Goal: Task Accomplishment & Management: Complete application form

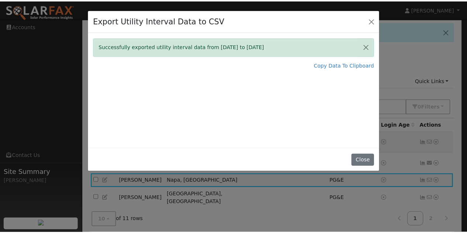
scroll to position [37, 0]
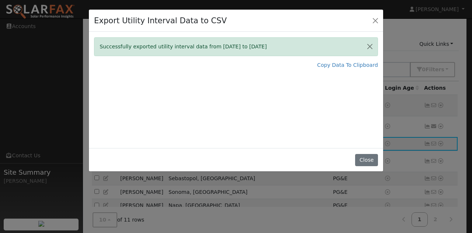
click at [361, 102] on div "Successfully exported utility interval data from 09/01/24 to 08/31/25 Copy Data…" at bounding box center [236, 90] width 294 height 116
click at [366, 159] on button "Close" at bounding box center [366, 160] width 23 height 13
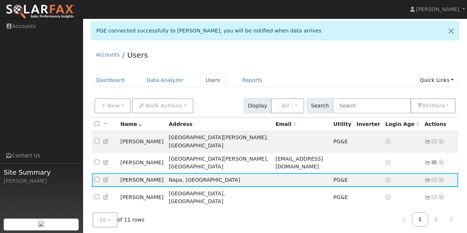
scroll to position [0, 0]
click at [112, 82] on link "Dashboard" at bounding box center [110, 81] width 39 height 14
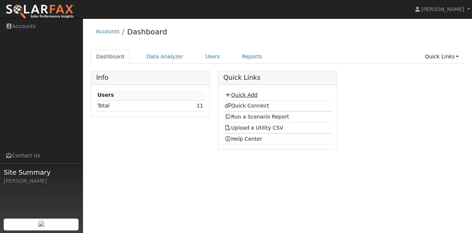
click at [228, 94] on icon at bounding box center [228, 94] width 7 height 5
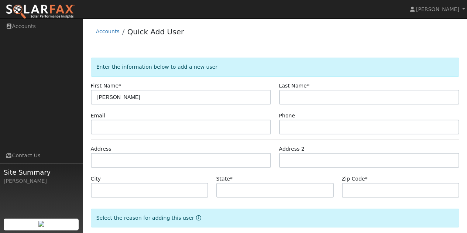
type input "[PERSON_NAME]"
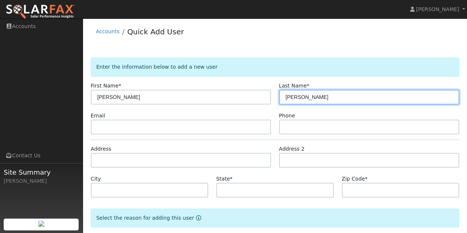
type input "[PERSON_NAME]"
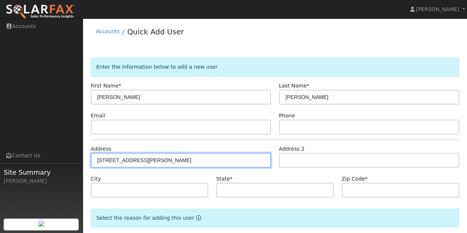
type input "[STREET_ADDRESS]"
type input "[PERSON_NAME]"
type input "CA"
type input "94946"
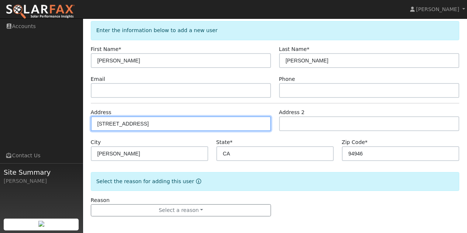
scroll to position [38, 0]
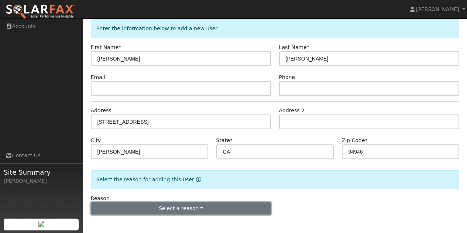
click at [173, 207] on button "Select a reason" at bounding box center [181, 208] width 180 height 13
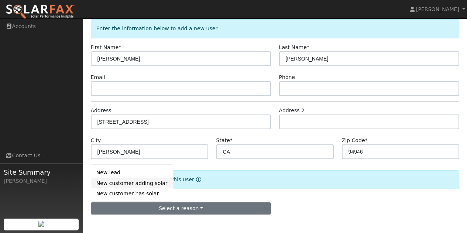
click at [132, 183] on link "New customer adding solar" at bounding box center [132, 183] width 82 height 10
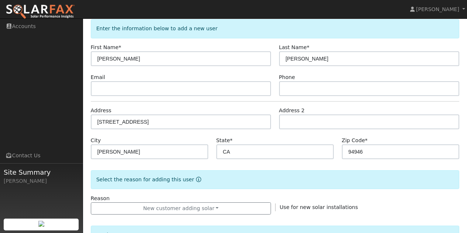
click at [299, 193] on form "Enter the information below to add a new user First Name * John Last Name * Tho…" at bounding box center [275, 227] width 369 height 416
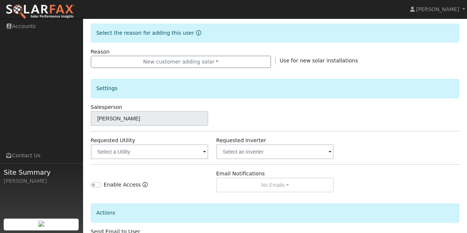
scroll to position [186, 0]
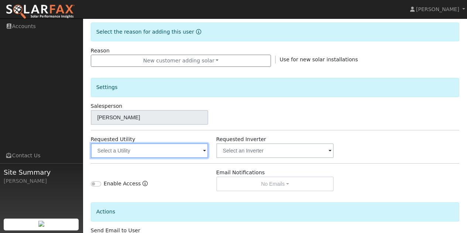
click at [184, 148] on input "text" at bounding box center [150, 150] width 118 height 15
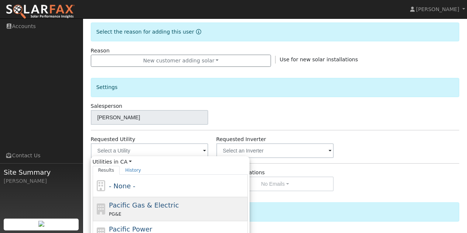
click at [143, 200] on div "Pacific Gas & Electric PG&E" at bounding box center [177, 209] width 137 height 18
type input "Pacific Gas & Electric"
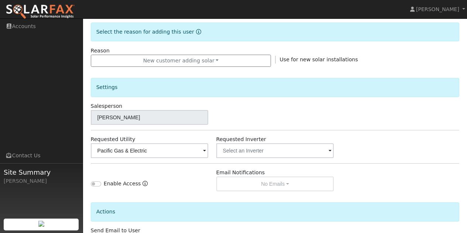
click at [395, 158] on div "Settings Salesperson Dave Macdonneil Requested Utility Pacific Gas & Electric R…" at bounding box center [275, 129] width 369 height 124
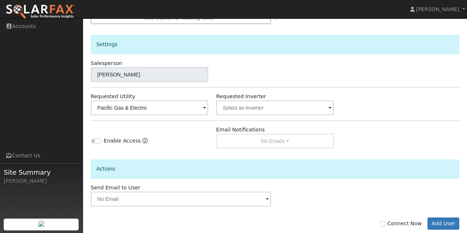
scroll to position [244, 0]
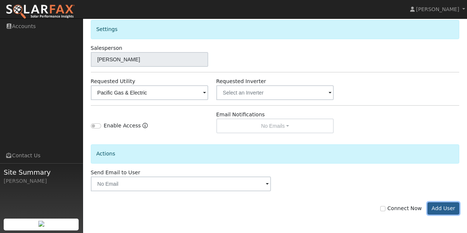
click at [443, 208] on button "Add User" at bounding box center [443, 208] width 32 height 13
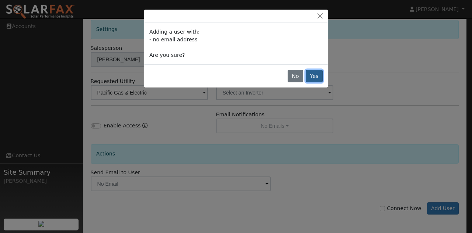
click at [317, 75] on button "Yes" at bounding box center [314, 76] width 17 height 13
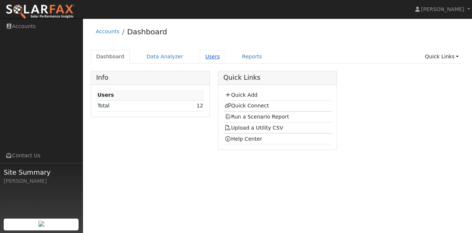
click at [200, 56] on link "Users" at bounding box center [213, 57] width 26 height 14
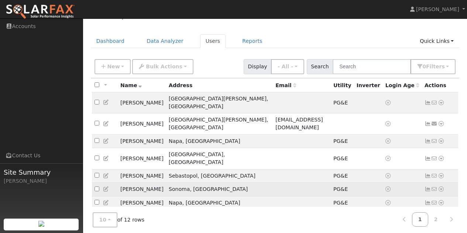
scroll to position [52, 0]
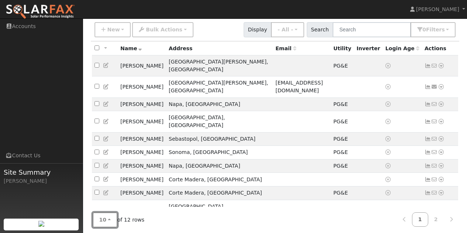
click at [109, 216] on button "10" at bounding box center [105, 219] width 25 height 15
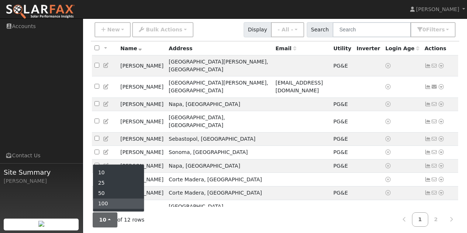
click at [107, 203] on link "100" at bounding box center [118, 204] width 51 height 10
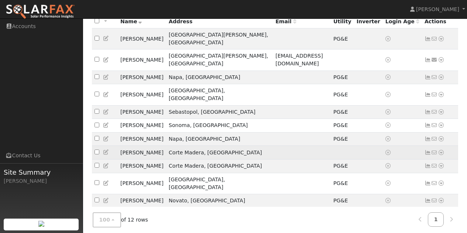
scroll to position [80, 0]
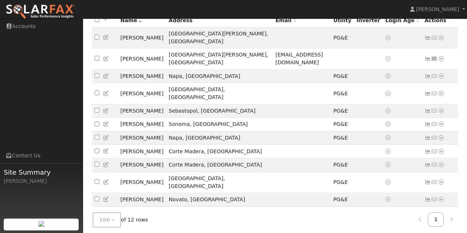
click at [442, 210] on icon at bounding box center [441, 212] width 7 height 5
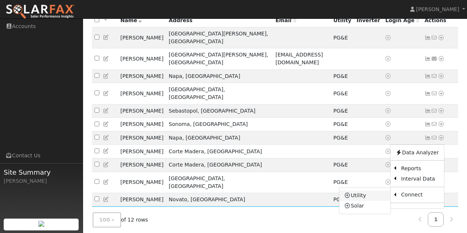
click at [356, 190] on link "Utility" at bounding box center [364, 195] width 51 height 10
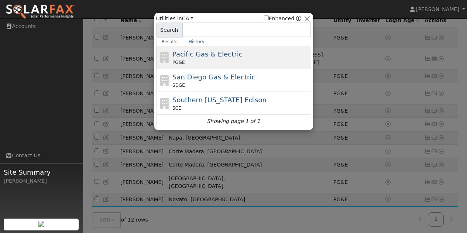
click at [189, 60] on div "PG&E" at bounding box center [240, 62] width 137 height 7
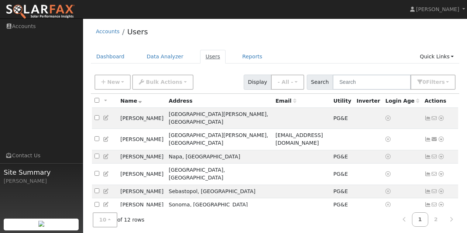
click at [204, 57] on link "Users" at bounding box center [213, 57] width 26 height 14
click at [110, 58] on link "Dashboard" at bounding box center [110, 57] width 39 height 14
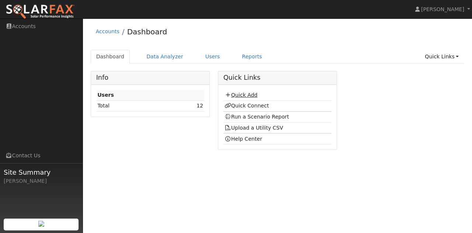
click at [244, 95] on link "Quick Add" at bounding box center [241, 95] width 33 height 6
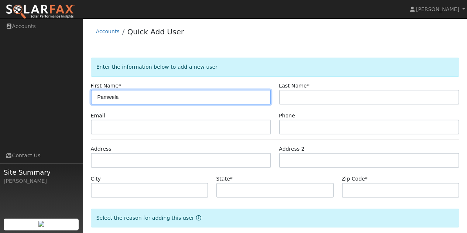
click at [112, 98] on input "Pamwela" at bounding box center [181, 97] width 180 height 15
type input "[PERSON_NAME]"
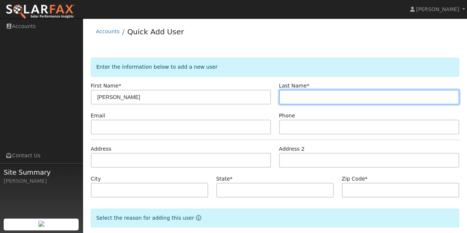
click at [294, 95] on input "text" at bounding box center [369, 97] width 180 height 15
type input "Noensie"
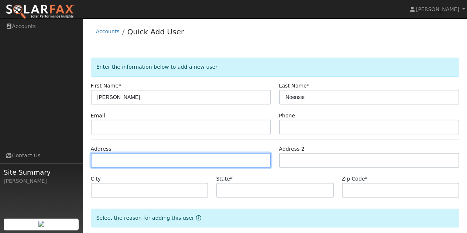
click at [133, 155] on input "text" at bounding box center [181, 160] width 180 height 15
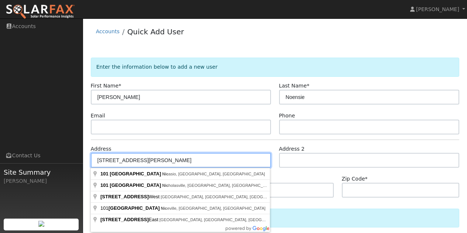
type input "101 Willow Road"
type input "Nicasio"
type input "CA"
type input "94946"
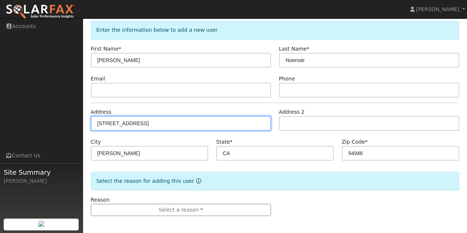
scroll to position [38, 0]
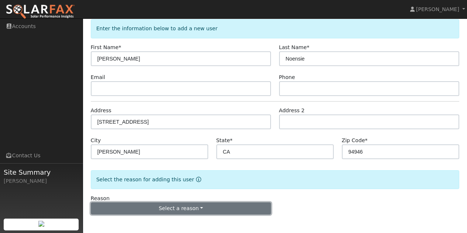
click at [173, 203] on button "Select a reason" at bounding box center [181, 208] width 180 height 13
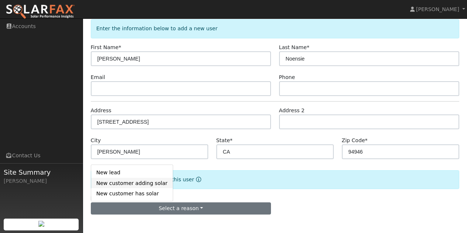
click at [148, 185] on link "New customer adding solar" at bounding box center [132, 183] width 82 height 10
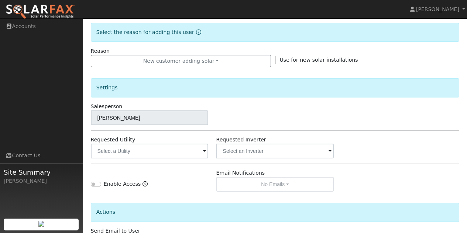
scroll to position [186, 0]
click at [204, 150] on span at bounding box center [204, 151] width 3 height 8
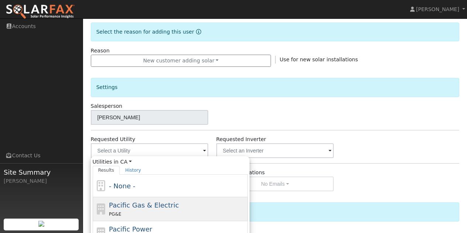
click at [148, 201] on span "Pacific Gas & Electric" at bounding box center [144, 205] width 70 height 8
type input "Pacific Gas & Electric"
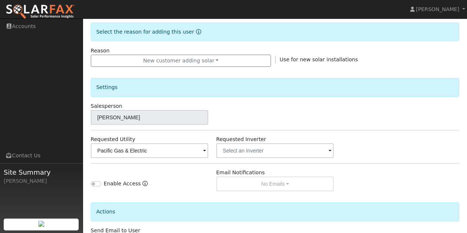
click at [169, 177] on div "Enable Access" at bounding box center [149, 180] width 125 height 23
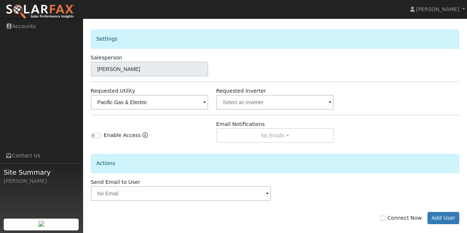
scroll to position [244, 0]
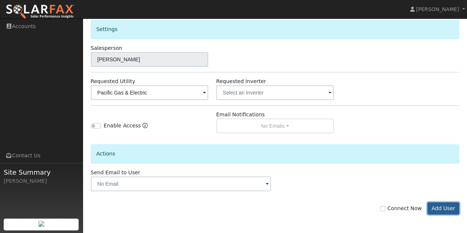
click at [443, 205] on button "Add User" at bounding box center [443, 208] width 32 height 13
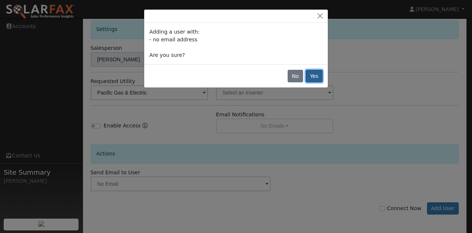
click at [313, 75] on button "Yes" at bounding box center [314, 76] width 17 height 13
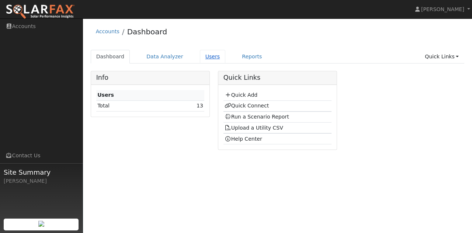
click at [208, 56] on link "Users" at bounding box center [213, 57] width 26 height 14
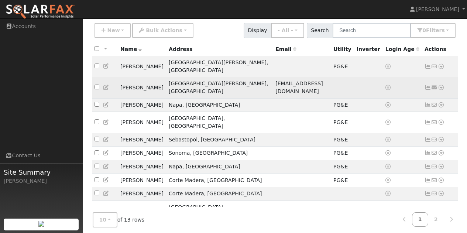
scroll to position [52, 0]
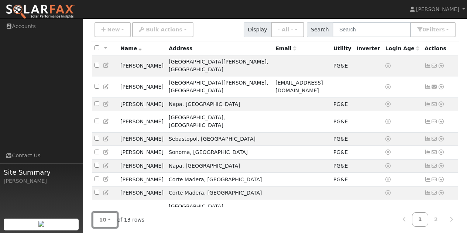
click at [108, 217] on button "10" at bounding box center [105, 219] width 25 height 15
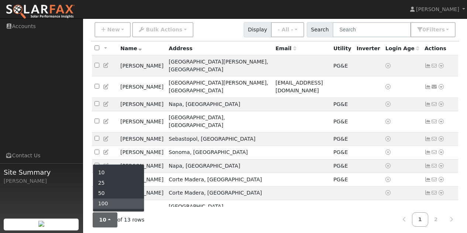
click at [108, 201] on link "100" at bounding box center [118, 204] width 51 height 10
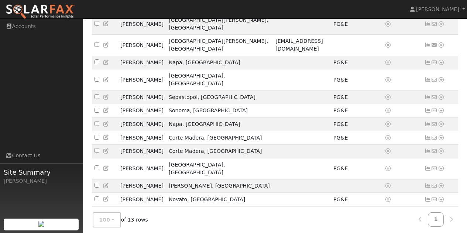
scroll to position [94, 0]
click at [441, 183] on icon at bounding box center [441, 185] width 7 height 5
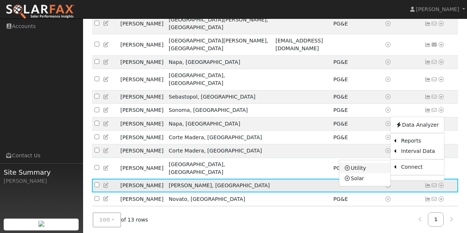
click at [356, 163] on link "Utility" at bounding box center [364, 168] width 51 height 10
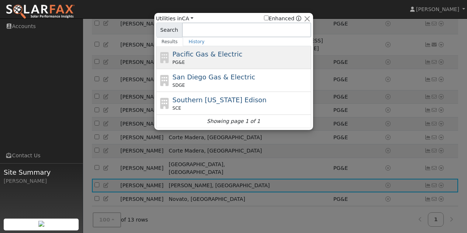
click at [190, 59] on div "Pacific Gas & Electric PG&E" at bounding box center [240, 57] width 137 height 17
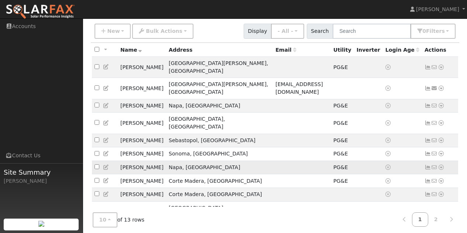
scroll to position [52, 0]
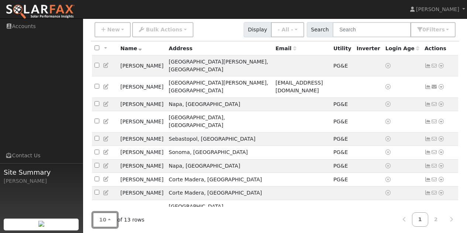
click at [106, 215] on button "10" at bounding box center [105, 219] width 25 height 15
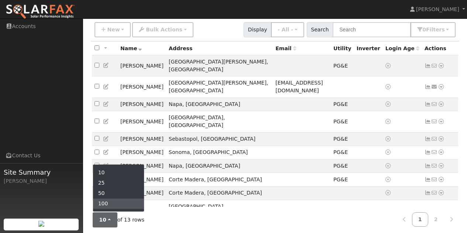
click at [110, 201] on link "100" at bounding box center [118, 204] width 51 height 10
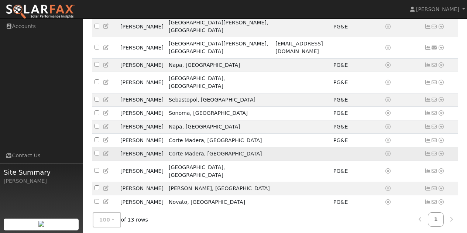
scroll to position [94, 0]
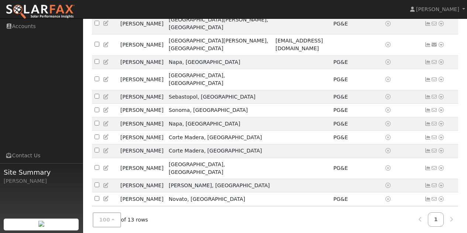
click at [441, 210] on icon at bounding box center [441, 212] width 7 height 5
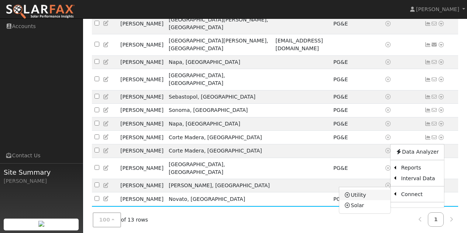
click at [366, 190] on link "Utility" at bounding box center [364, 195] width 51 height 10
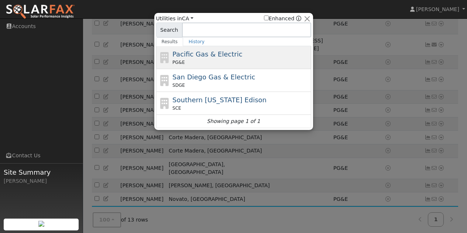
click at [192, 60] on div "PG&E" at bounding box center [240, 62] width 137 height 7
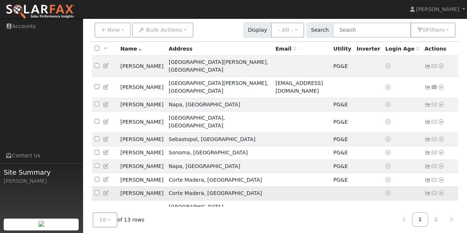
scroll to position [52, 0]
click at [101, 217] on span "10" at bounding box center [102, 220] width 7 height 6
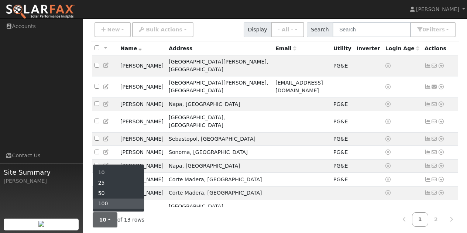
click at [107, 201] on link "100" at bounding box center [118, 204] width 51 height 10
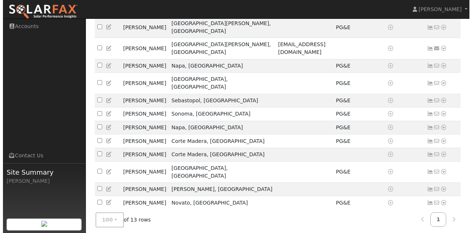
scroll to position [94, 0]
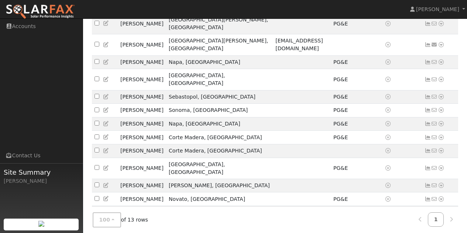
click at [440, 210] on icon at bounding box center [441, 212] width 7 height 5
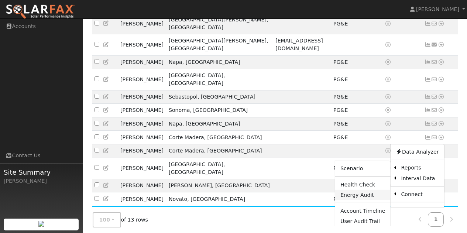
click at [358, 190] on link "Energy Audit" at bounding box center [362, 195] width 55 height 10
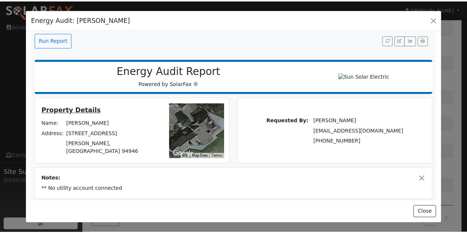
scroll to position [0, 0]
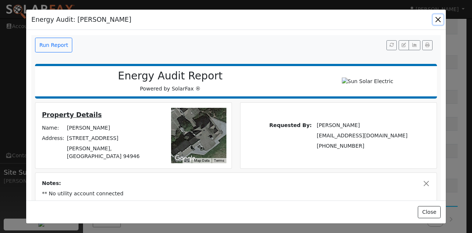
click at [440, 21] on button "button" at bounding box center [438, 19] width 10 height 10
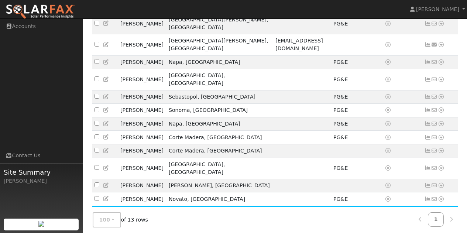
click at [442, 210] on icon at bounding box center [441, 212] width 7 height 5
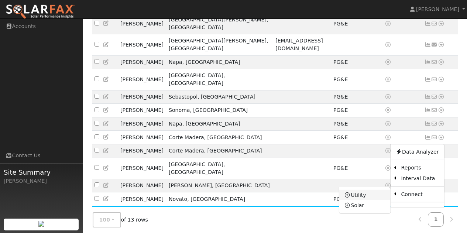
click at [360, 190] on link "Utility" at bounding box center [364, 195] width 51 height 10
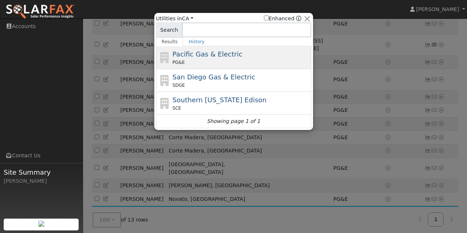
click at [201, 59] on div "Pacific Gas & Electric PG&E" at bounding box center [240, 57] width 137 height 17
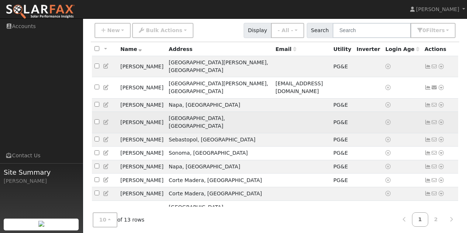
scroll to position [52, 0]
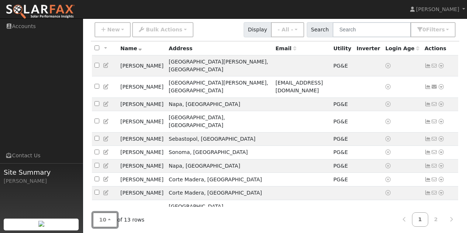
click at [107, 213] on button "10" at bounding box center [105, 219] width 25 height 15
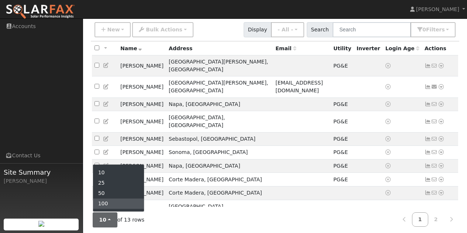
click at [106, 200] on link "100" at bounding box center [118, 204] width 51 height 10
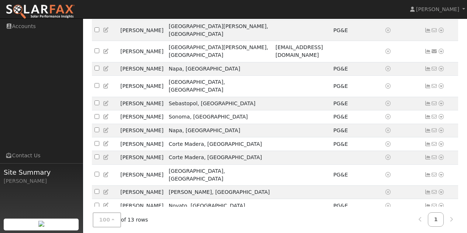
scroll to position [94, 0]
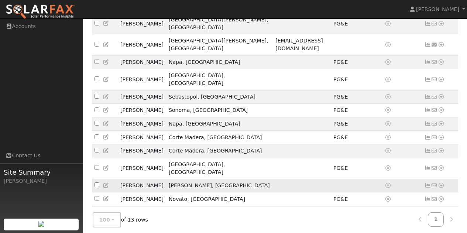
click at [440, 183] on icon at bounding box center [441, 185] width 7 height 5
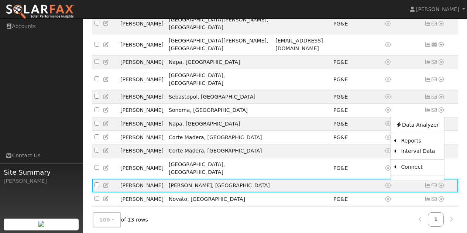
click at [441, 210] on icon at bounding box center [441, 212] width 7 height 5
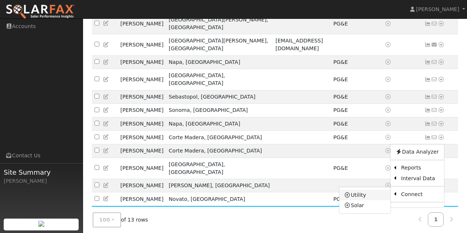
click at [350, 192] on icon at bounding box center [347, 194] width 7 height 5
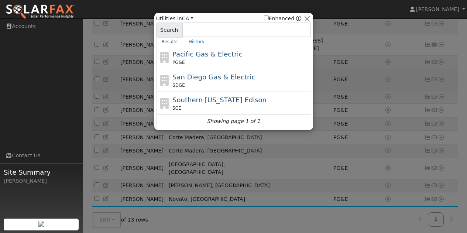
click at [185, 56] on span "Pacific Gas & Electric" at bounding box center [207, 54] width 70 height 8
